Goal: Transaction & Acquisition: Purchase product/service

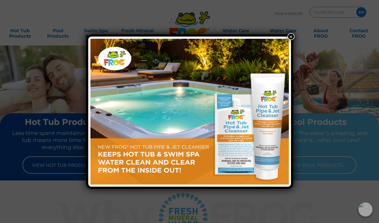
click at [291, 36] on button "×" at bounding box center [291, 36] width 7 height 7
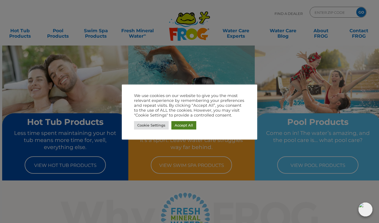
click at [183, 127] on link "Accept All" at bounding box center [184, 125] width 25 height 8
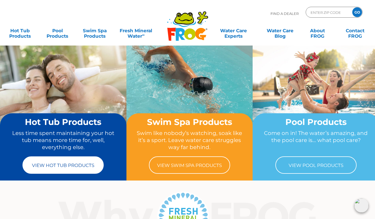
click at [56, 166] on link "View Hot Tub Products" at bounding box center [62, 164] width 81 height 17
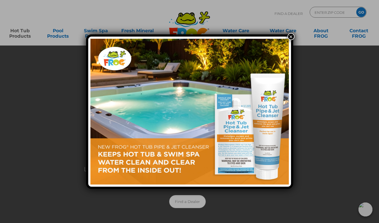
click at [291, 36] on button "×" at bounding box center [291, 36] width 7 height 7
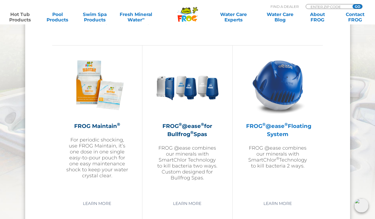
scroll to position [596, 0]
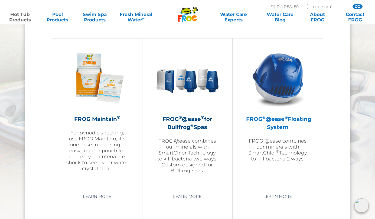
click at [291, 124] on h2 "FROG ® @ease ® Floating System" at bounding box center [277, 123] width 63 height 16
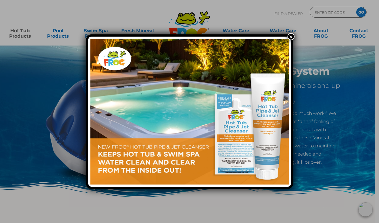
click at [291, 37] on button "×" at bounding box center [291, 36] width 7 height 7
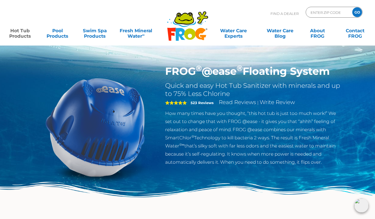
click at [356, 11] on input "GO" at bounding box center [358, 12] width 10 height 10
